Goal: Information Seeking & Learning: Learn about a topic

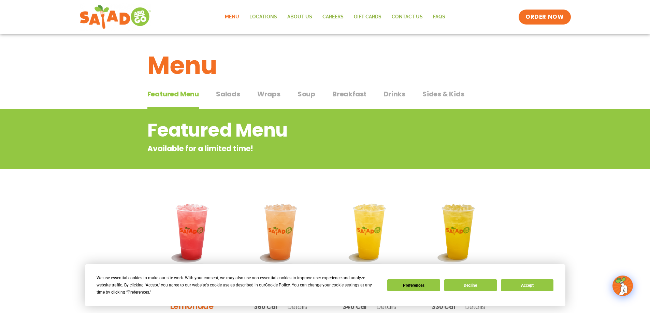
click at [230, 94] on span "Salads" at bounding box center [228, 94] width 24 height 10
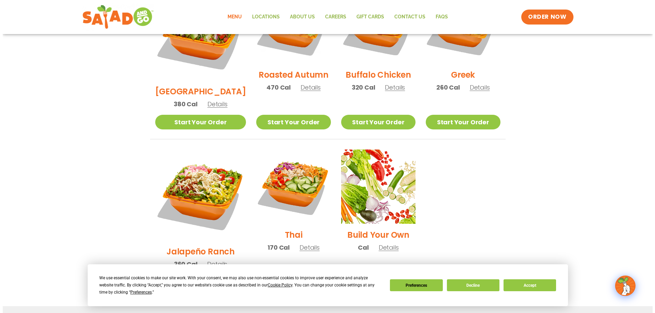
scroll to position [443, 0]
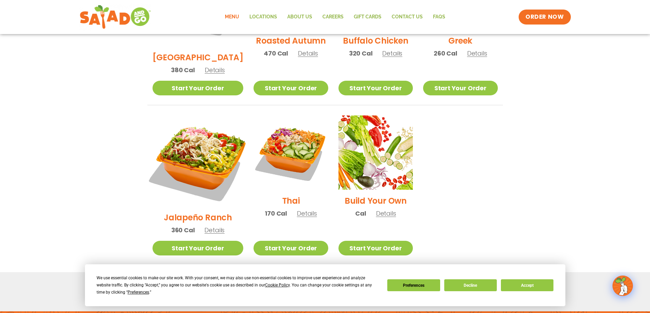
click at [196, 134] on img at bounding box center [197, 161] width 107 height 107
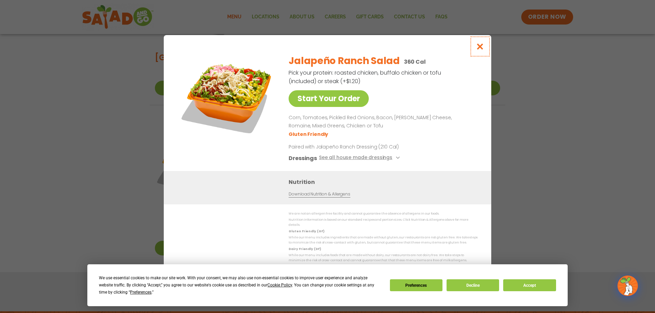
click at [481, 50] on icon "Close modal" at bounding box center [480, 46] width 9 height 7
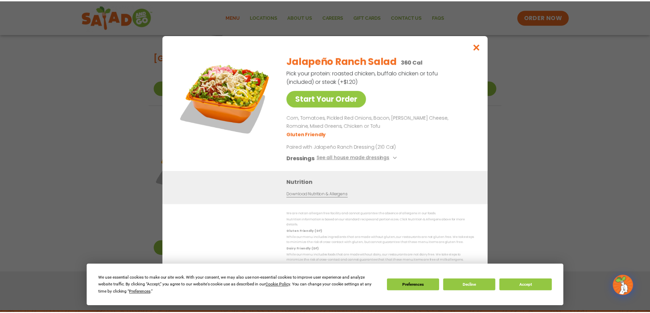
scroll to position [359, 0]
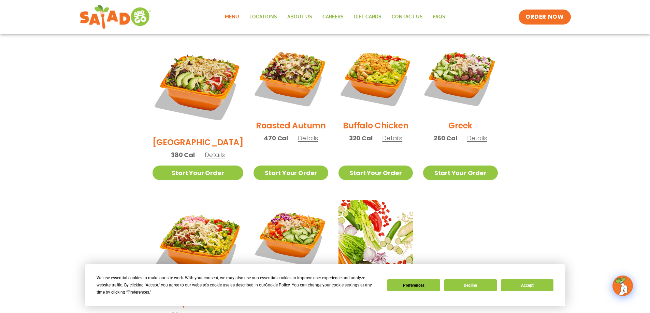
click at [372, 73] on img at bounding box center [375, 77] width 74 height 74
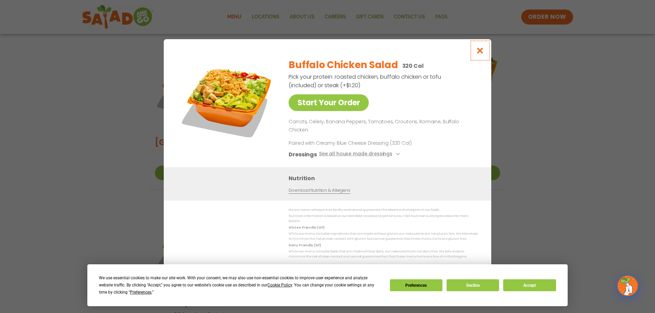
click at [482, 54] on icon "Close modal" at bounding box center [480, 50] width 9 height 7
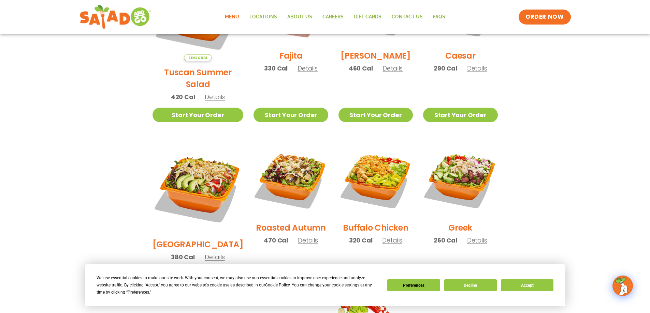
scroll to position [324, 0]
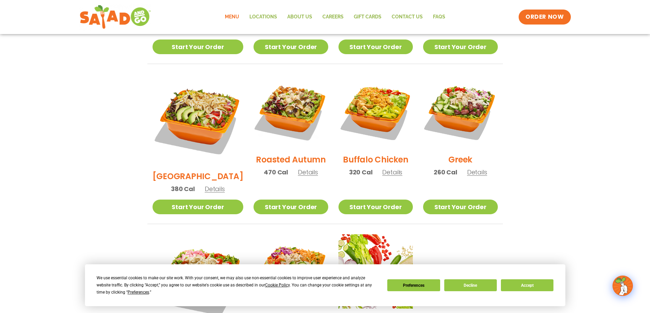
click at [475, 168] on span "Details" at bounding box center [477, 172] width 20 height 9
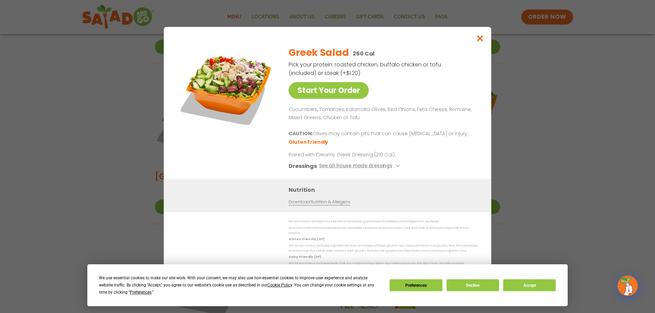
click at [475, 165] on div "Start Your Order Greek Salad 260 Cal Pick your protein: roasted chicken, buffal…" at bounding box center [327, 110] width 300 height 138
click at [483, 40] on icon "Close modal" at bounding box center [480, 38] width 9 height 7
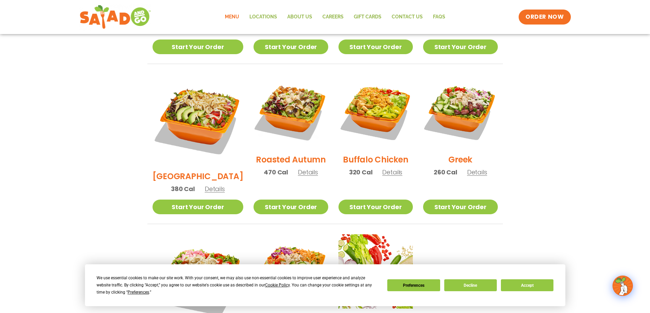
scroll to position [393, 0]
